Goal: Task Accomplishment & Management: Manage account settings

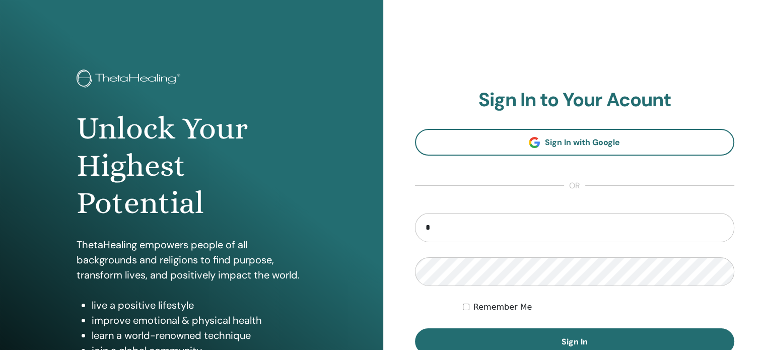
type input "**********"
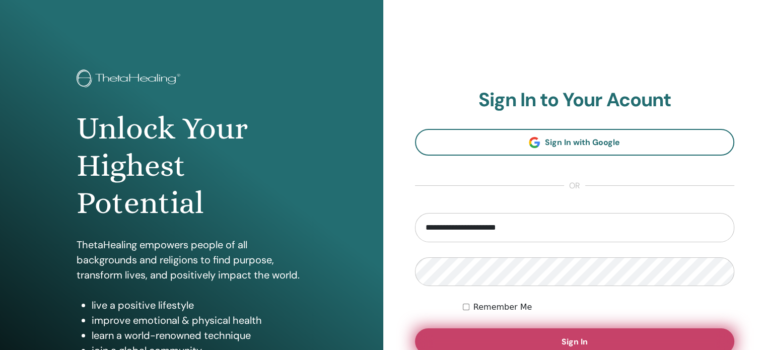
click at [497, 332] on button "Sign In" at bounding box center [575, 341] width 320 height 26
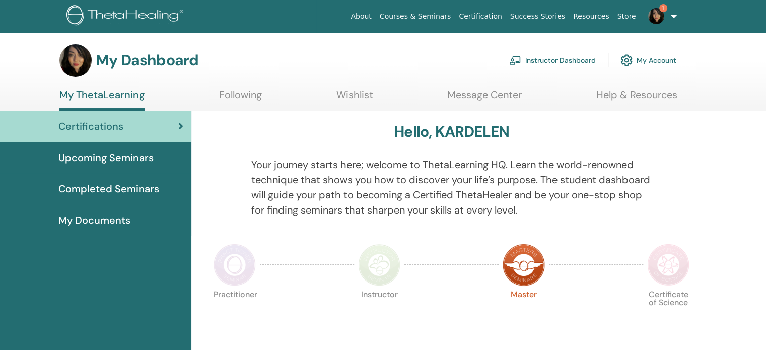
click at [562, 57] on link "Instructor Dashboard" at bounding box center [552, 60] width 87 height 22
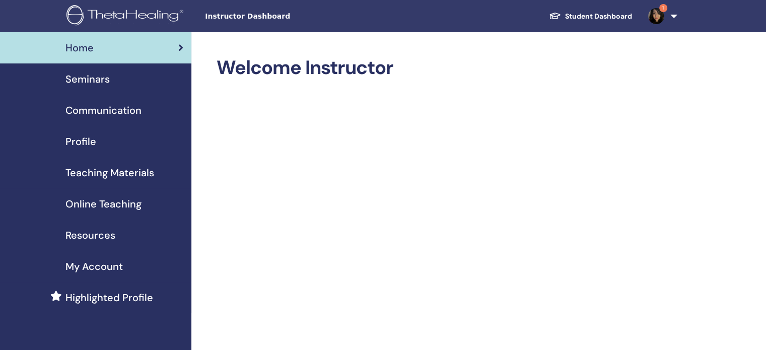
click at [120, 205] on span "Online Teaching" at bounding box center [103, 203] width 76 height 15
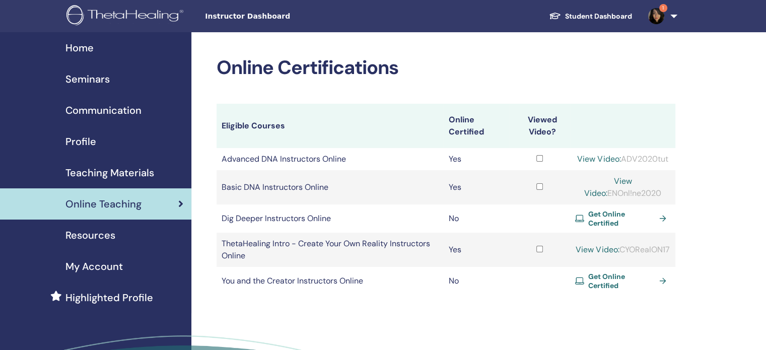
click at [93, 75] on span "Seminars" at bounding box center [87, 78] width 44 height 15
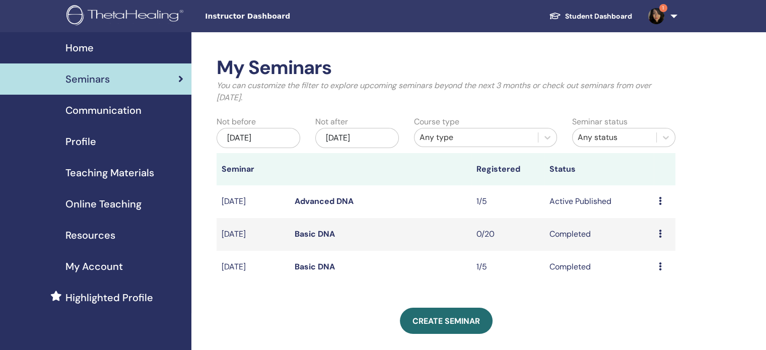
click at [658, 201] on icon at bounding box center [659, 201] width 3 height 8
click at [319, 201] on link "Advanced DNA" at bounding box center [323, 201] width 59 height 11
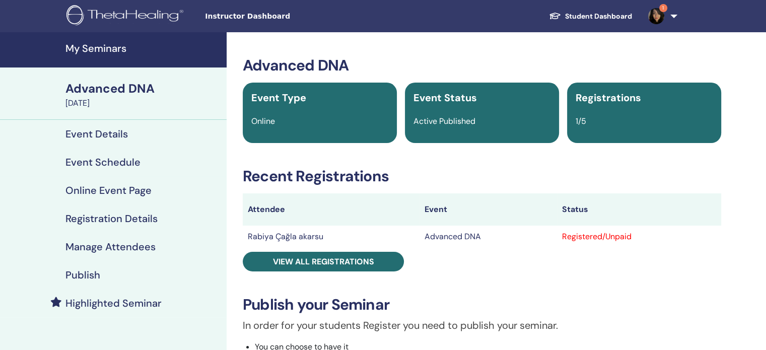
click at [123, 219] on h4 "Registration Details" at bounding box center [111, 218] width 92 height 12
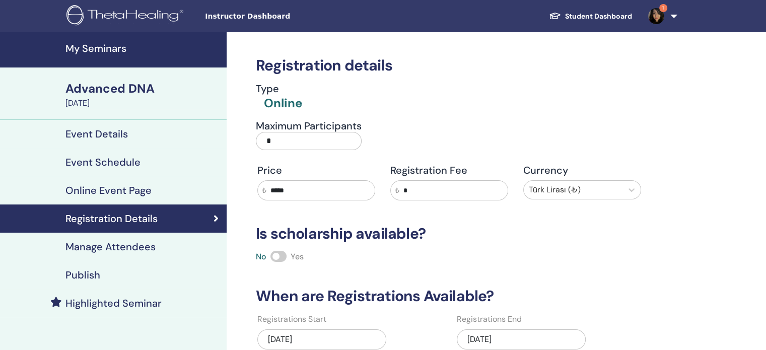
click at [147, 244] on h4 "Manage Attendees" at bounding box center [110, 247] width 90 height 12
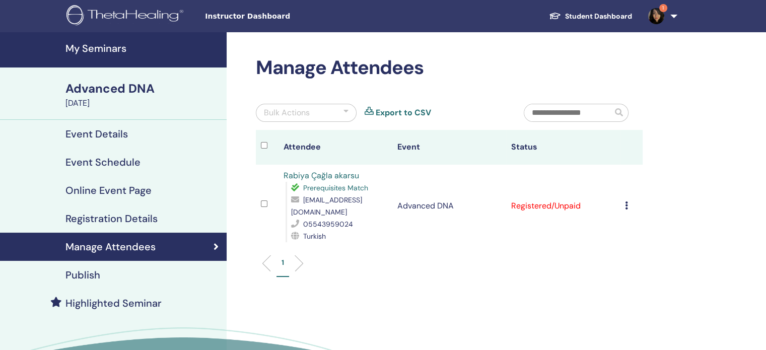
click at [625, 201] on icon at bounding box center [626, 205] width 3 height 8
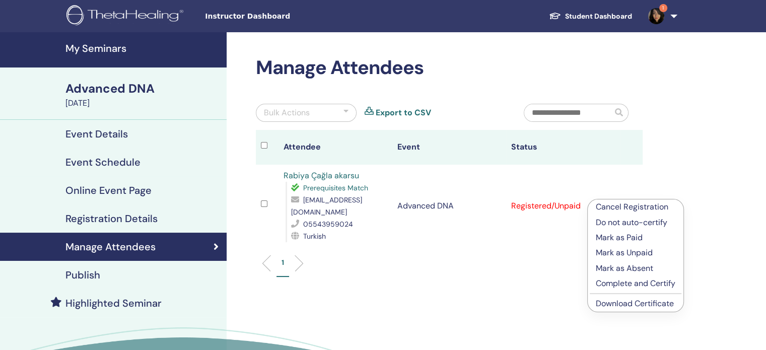
click at [607, 241] on p "Mark as Paid" at bounding box center [635, 238] width 80 height 12
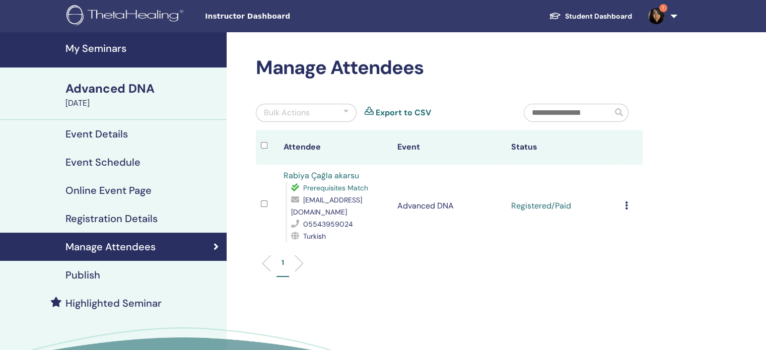
click at [115, 132] on h4 "Event Details" at bounding box center [96, 134] width 62 height 12
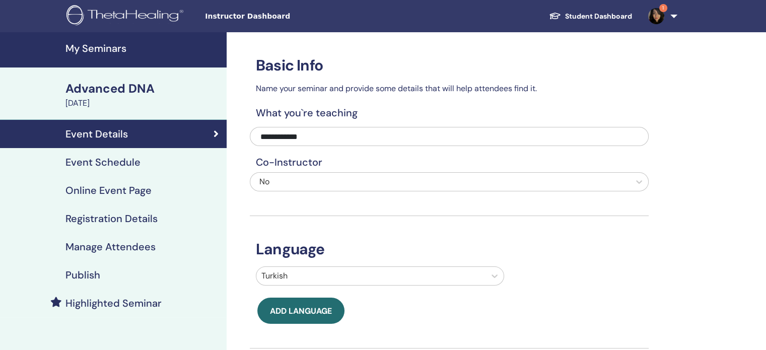
click at [123, 167] on h4 "Event Schedule" at bounding box center [102, 162] width 75 height 12
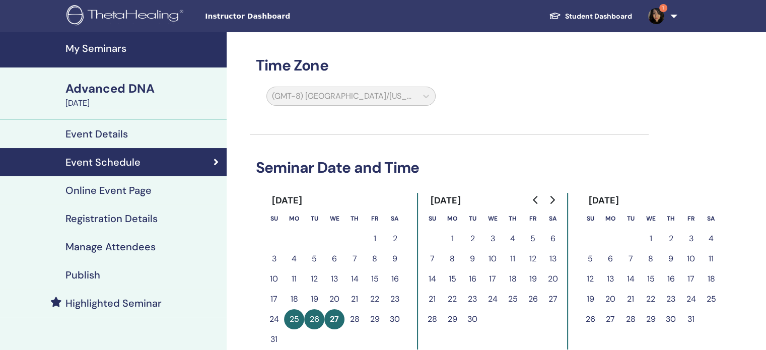
click at [130, 188] on h4 "Online Event Page" at bounding box center [108, 190] width 86 height 12
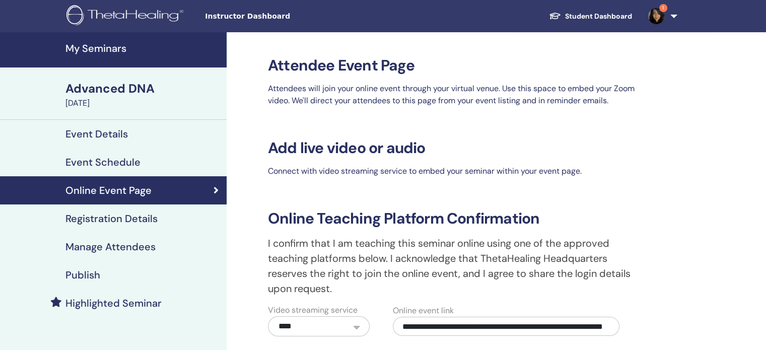
click at [137, 213] on h4 "Registration Details" at bounding box center [111, 218] width 92 height 12
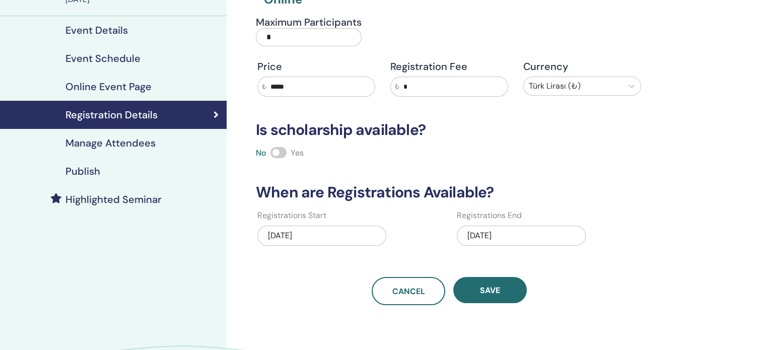
scroll to position [105, 0]
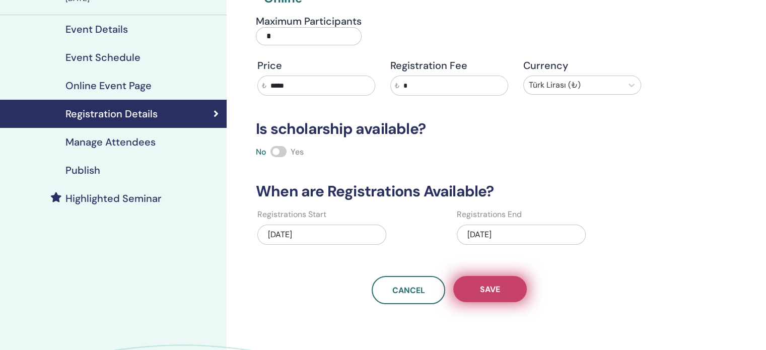
click at [495, 276] on button "Save" at bounding box center [489, 289] width 73 height 26
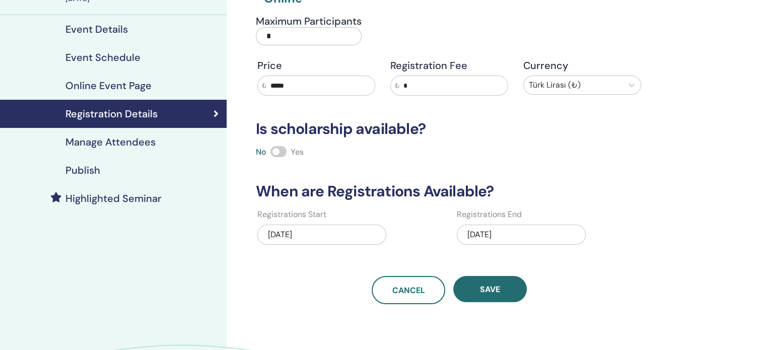
click at [113, 90] on h4 "Online Event Page" at bounding box center [108, 86] width 86 height 12
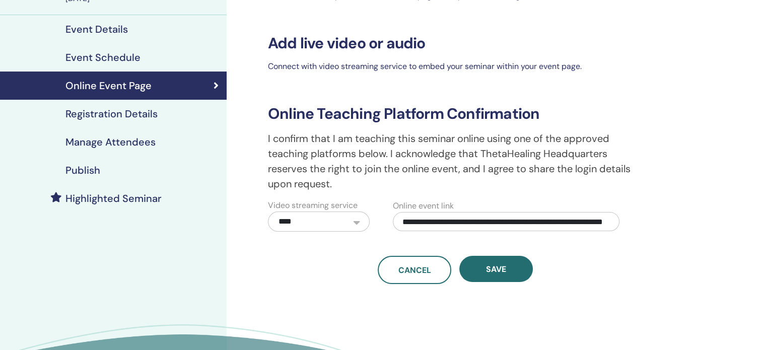
click at [117, 37] on link "Event Details" at bounding box center [113, 29] width 227 height 28
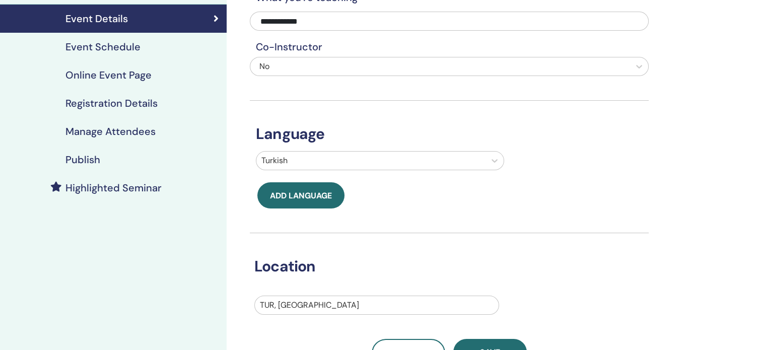
scroll to position [83, 0]
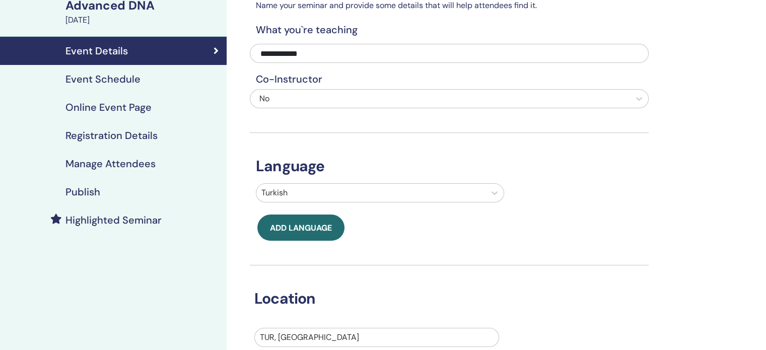
click at [120, 85] on h4 "Event Schedule" at bounding box center [102, 79] width 75 height 12
